Goal: Task Accomplishment & Management: Use online tool/utility

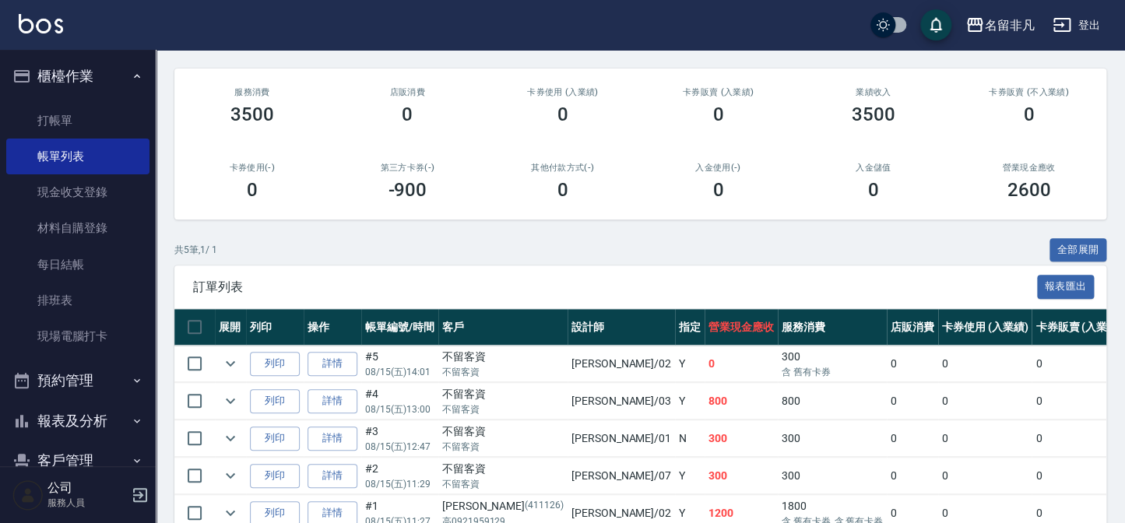
scroll to position [212, 0]
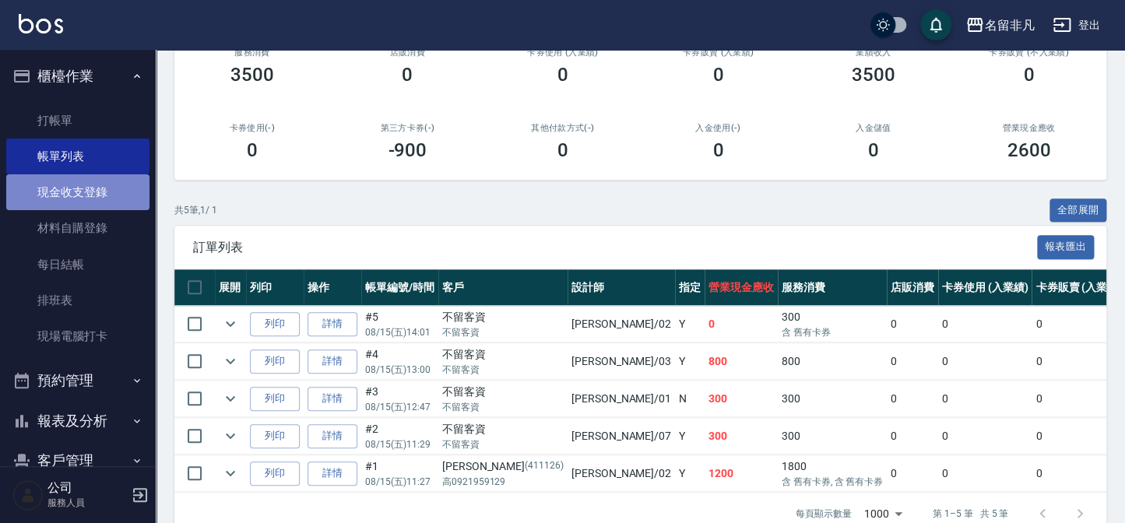
click at [92, 184] on link "現金收支登錄" at bounding box center [77, 192] width 143 height 36
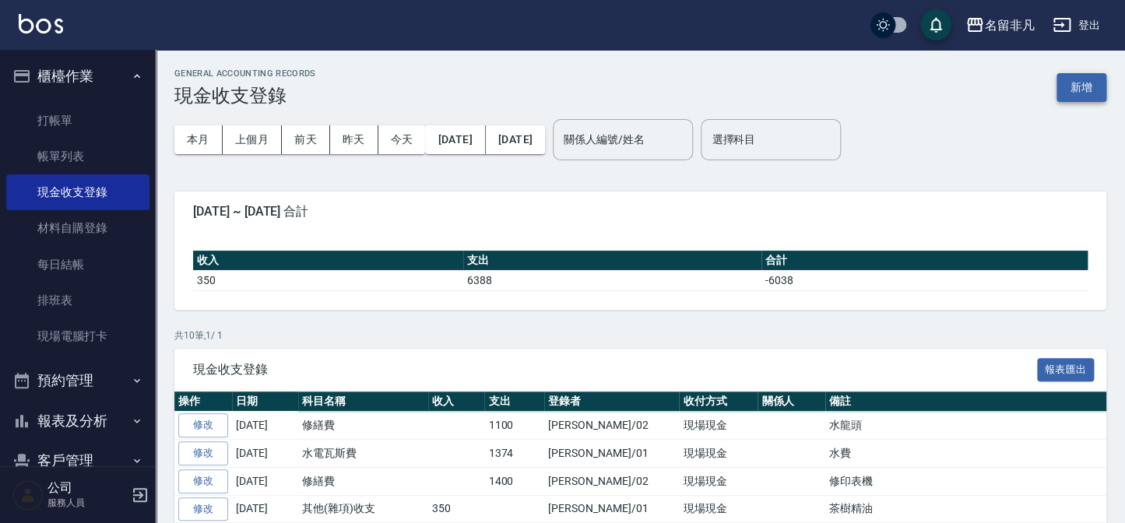
click at [1085, 75] on button "新增" at bounding box center [1081, 87] width 50 height 29
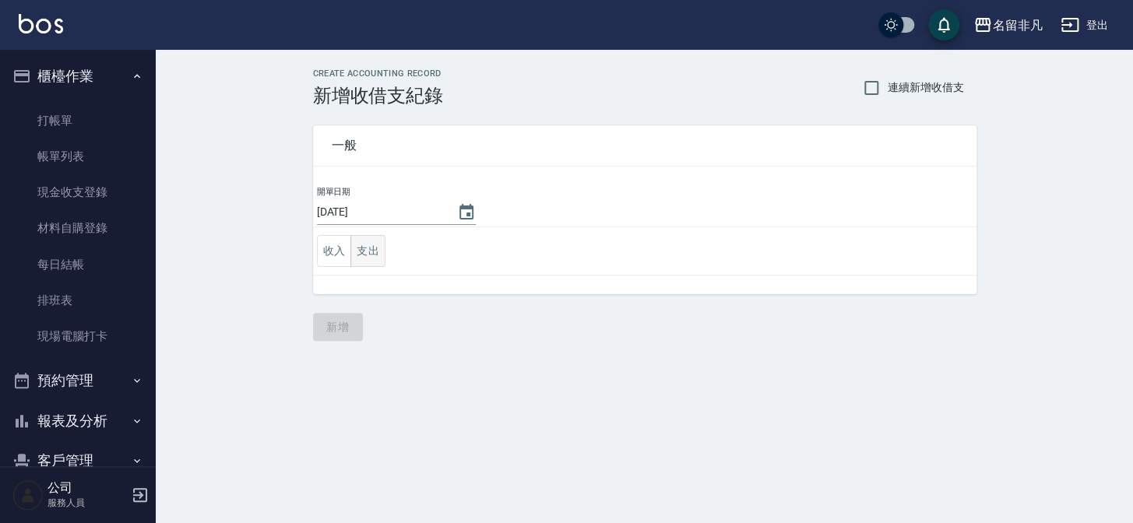
click at [375, 252] on button "支出" at bounding box center [367, 251] width 35 height 32
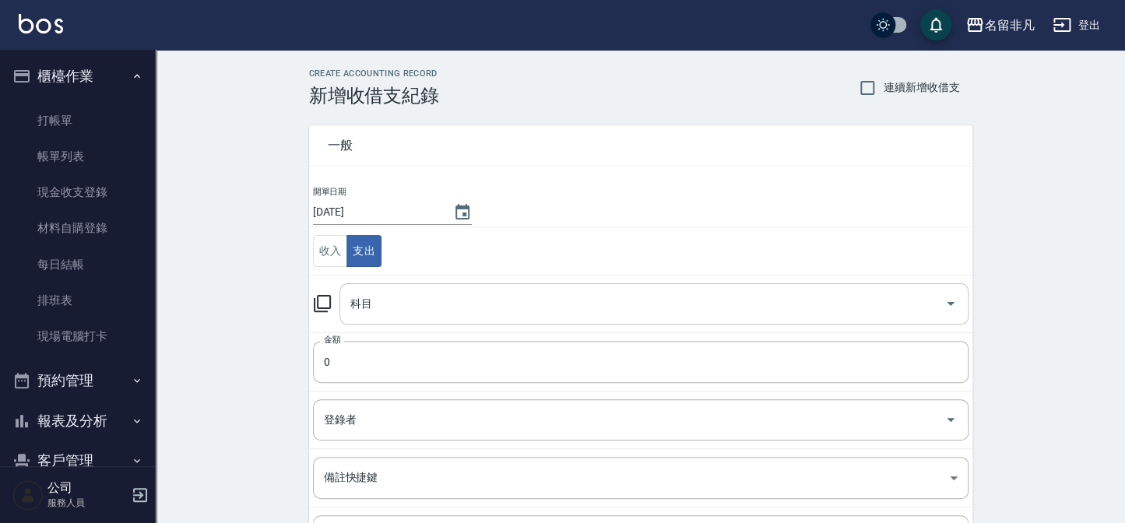
click at [402, 288] on div "科目" at bounding box center [653, 303] width 629 height 41
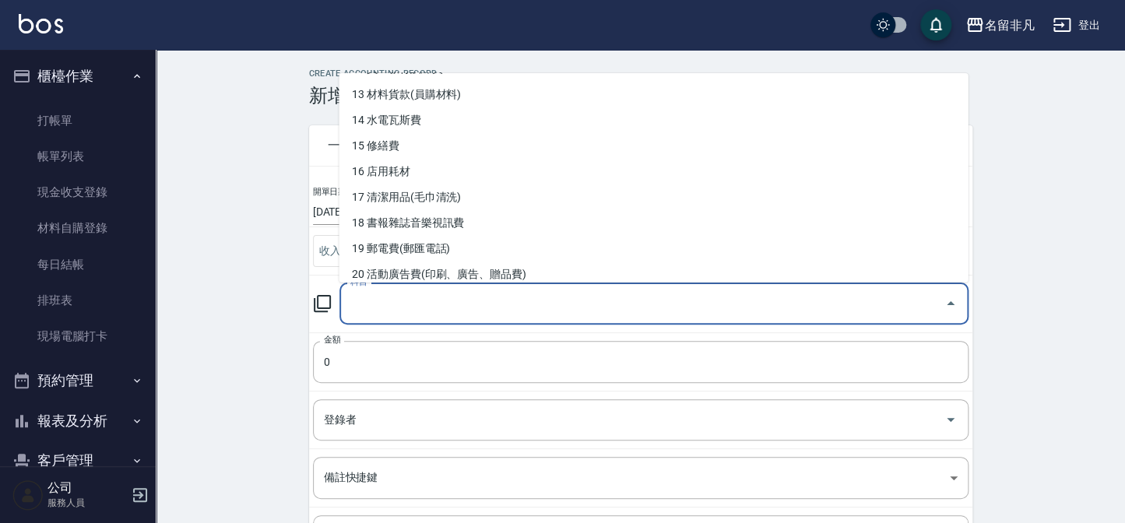
scroll to position [353, 0]
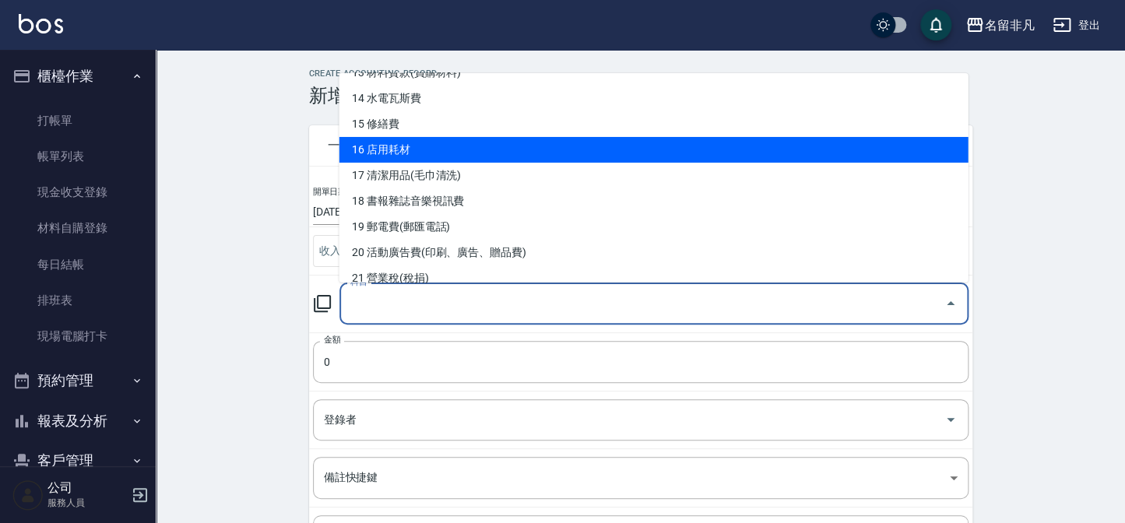
click at [451, 148] on li "16 店用耗材" at bounding box center [653, 150] width 629 height 26
type input "16 店用耗材"
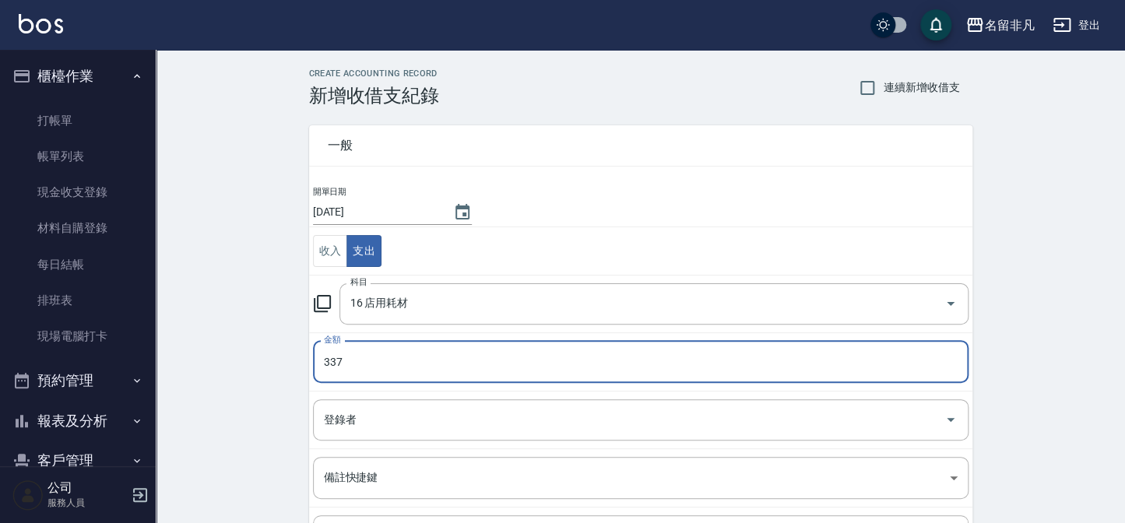
type input "337"
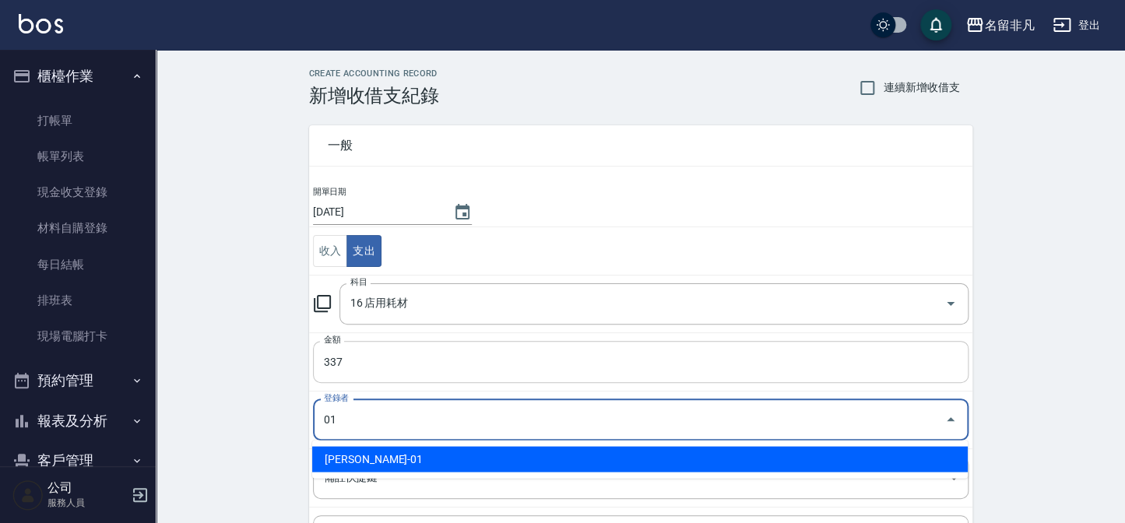
type input "[PERSON_NAME]-01"
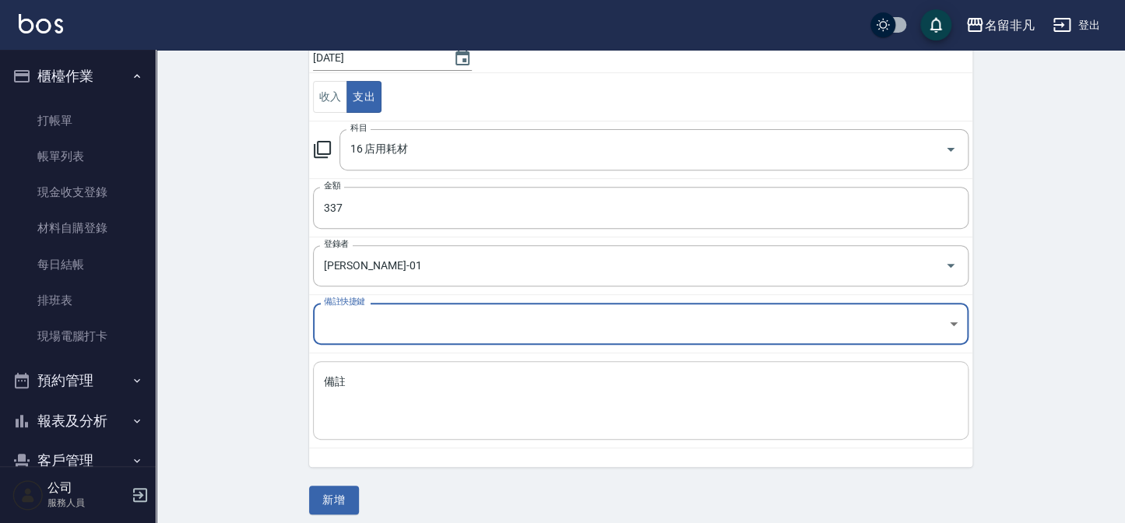
scroll to position [163, 0]
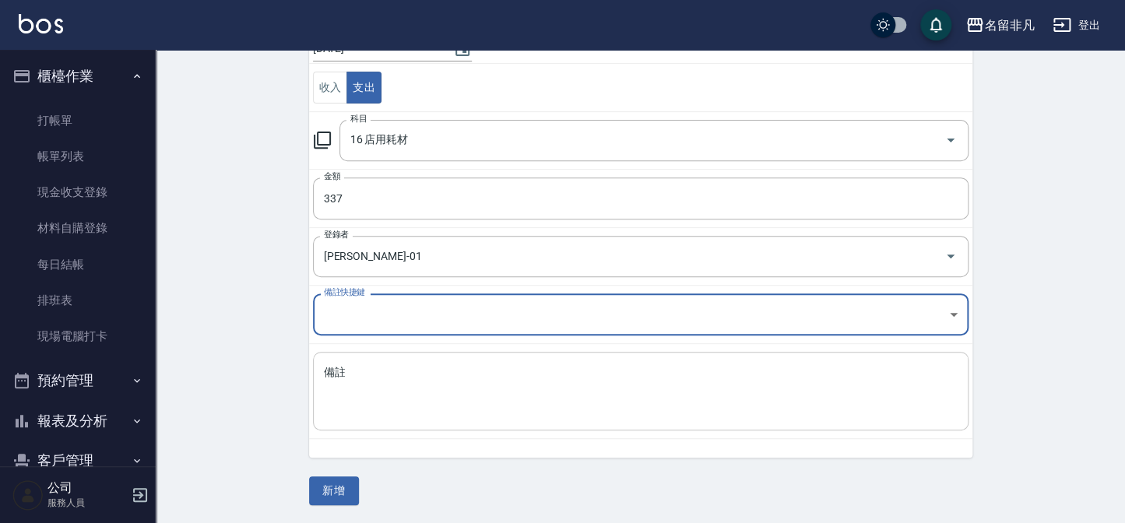
click at [464, 376] on textarea "備註" at bounding box center [641, 391] width 634 height 53
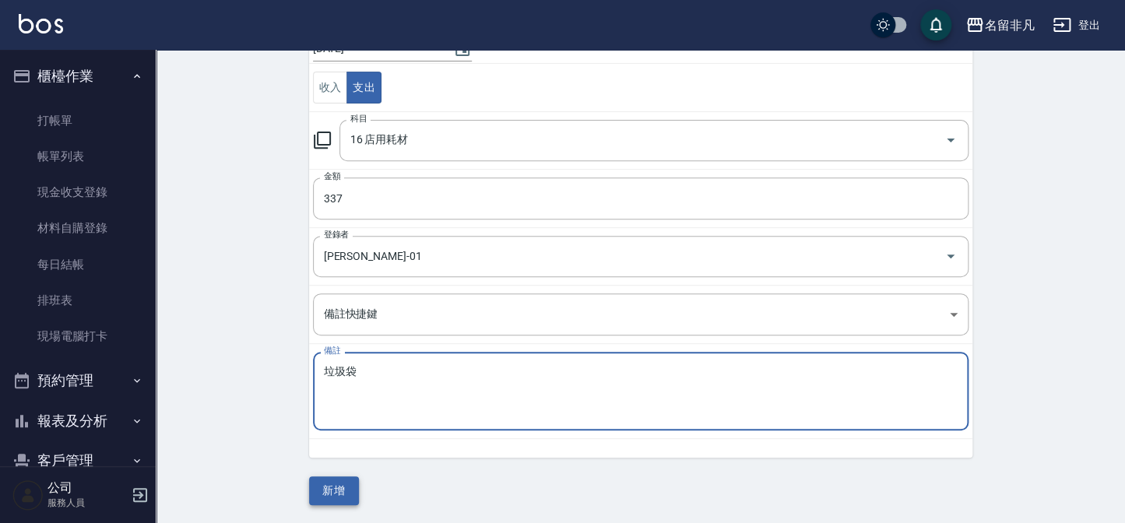
type textarea "垃圾袋"
click at [352, 484] on button "新增" at bounding box center [334, 490] width 50 height 29
